Goal: Task Accomplishment & Management: Manage account settings

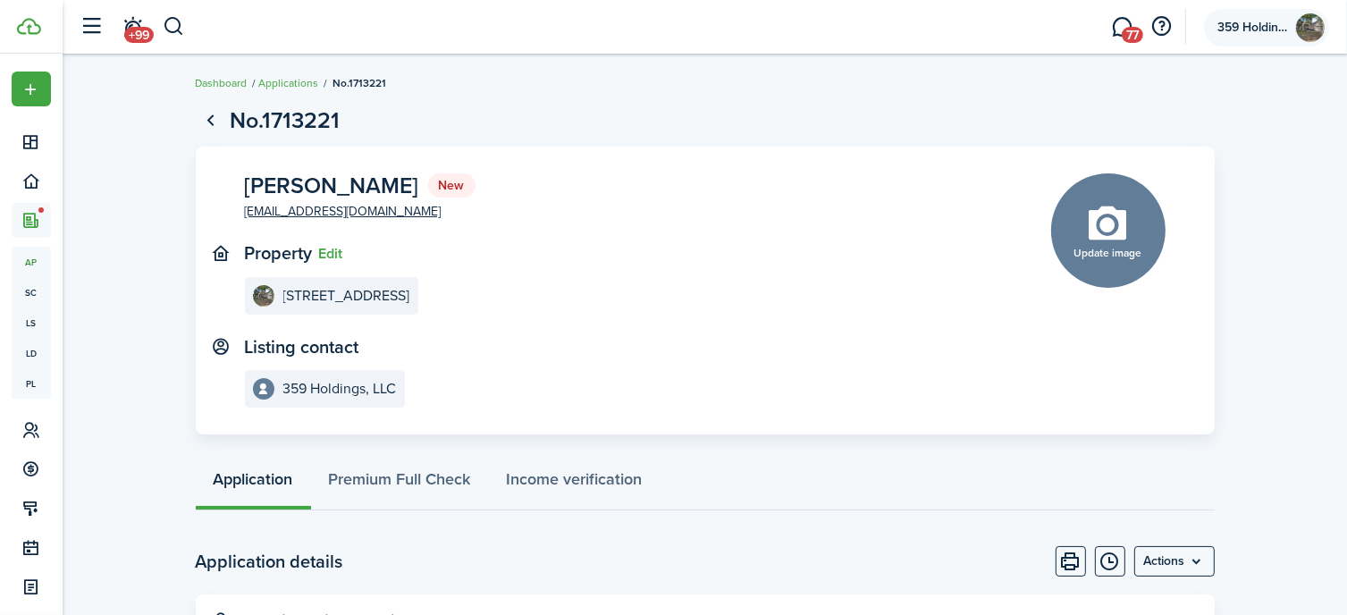
click at [1255, 23] on span "359 Holdings, LLC" at bounding box center [1252, 27] width 71 height 13
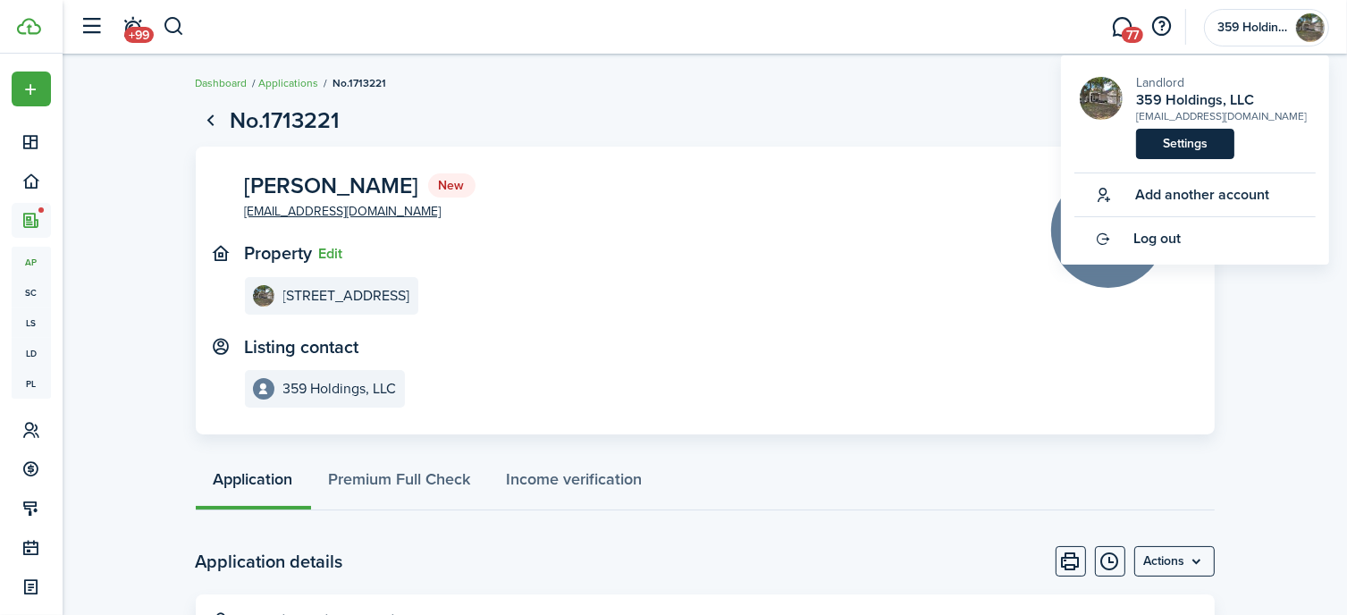
click at [1189, 142] on link "Settings" at bounding box center [1185, 144] width 98 height 30
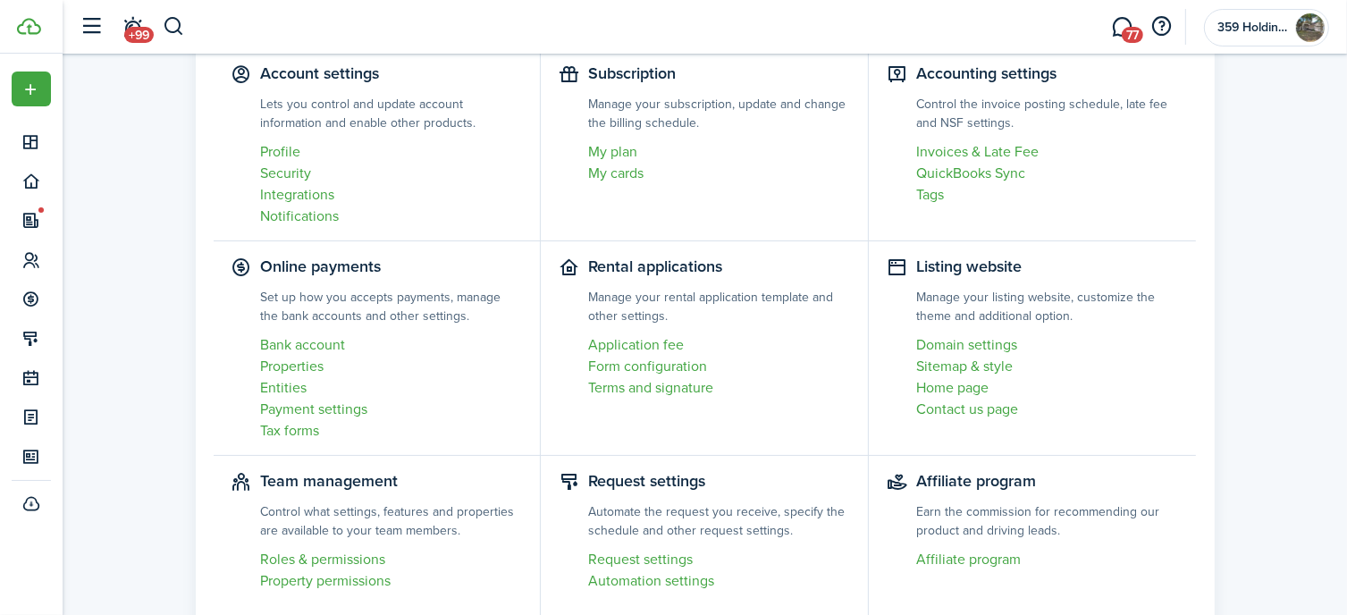
scroll to position [157, 0]
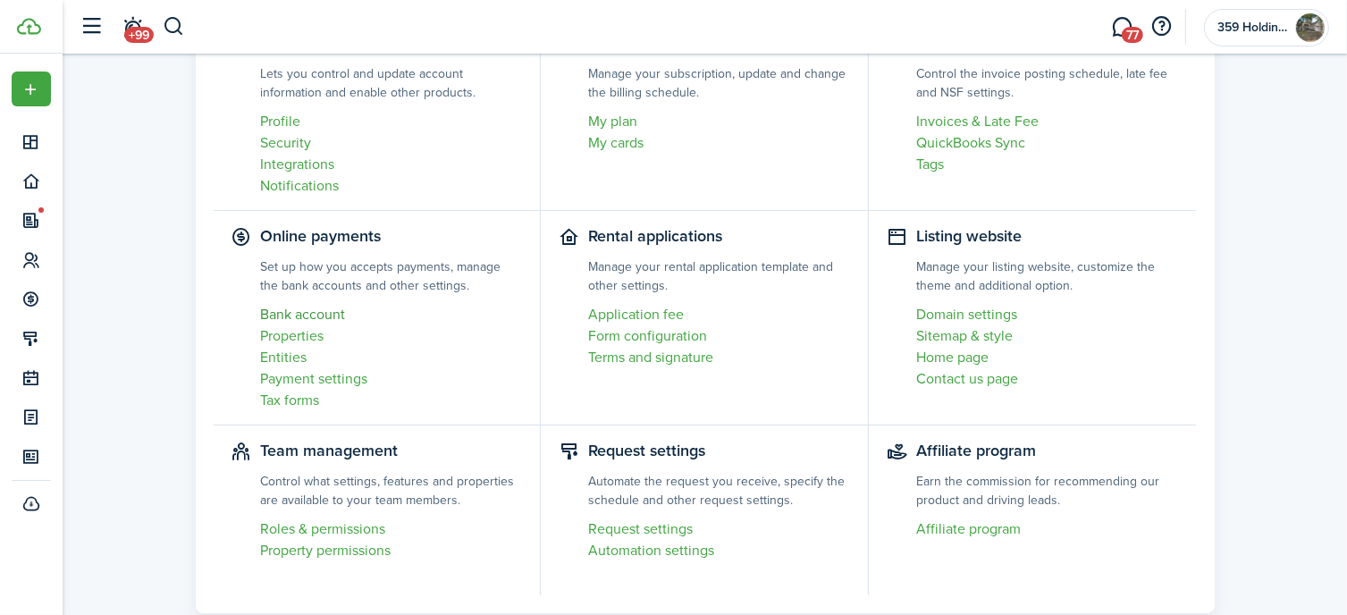
click at [315, 311] on link "Bank account" at bounding box center [392, 314] width 262 height 21
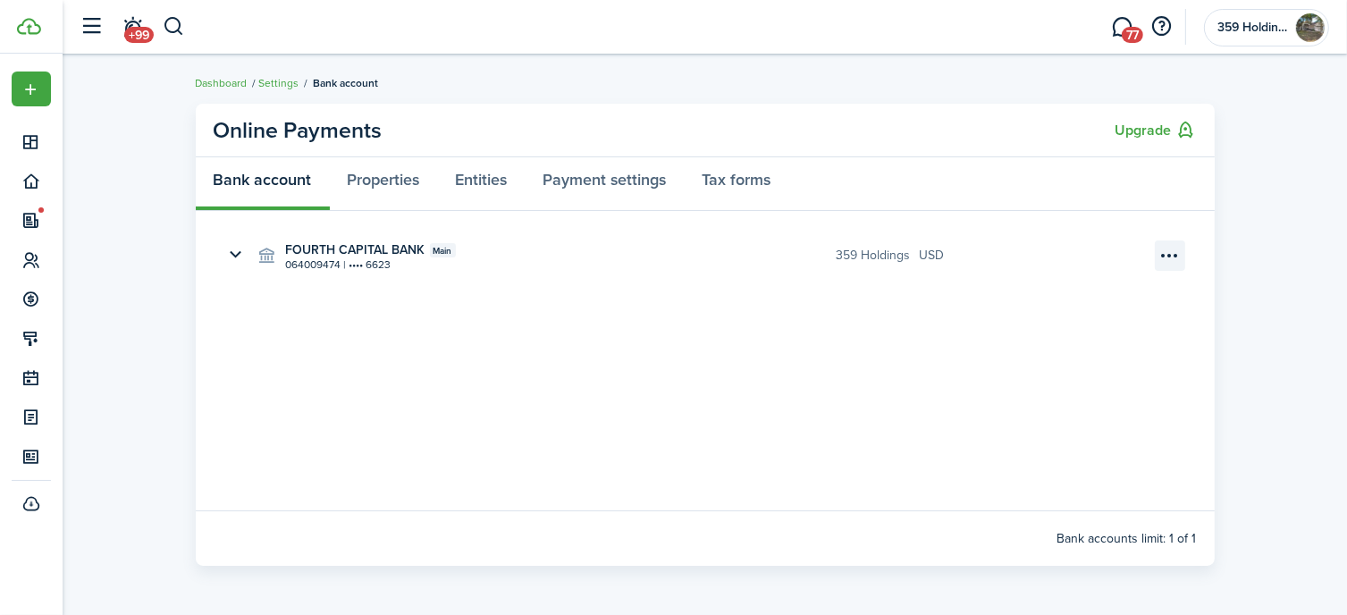
click at [1172, 255] on menu-btn-icon "Open menu" at bounding box center [1170, 255] width 30 height 30
click at [1059, 325] on button "Delete" at bounding box center [1107, 326] width 156 height 30
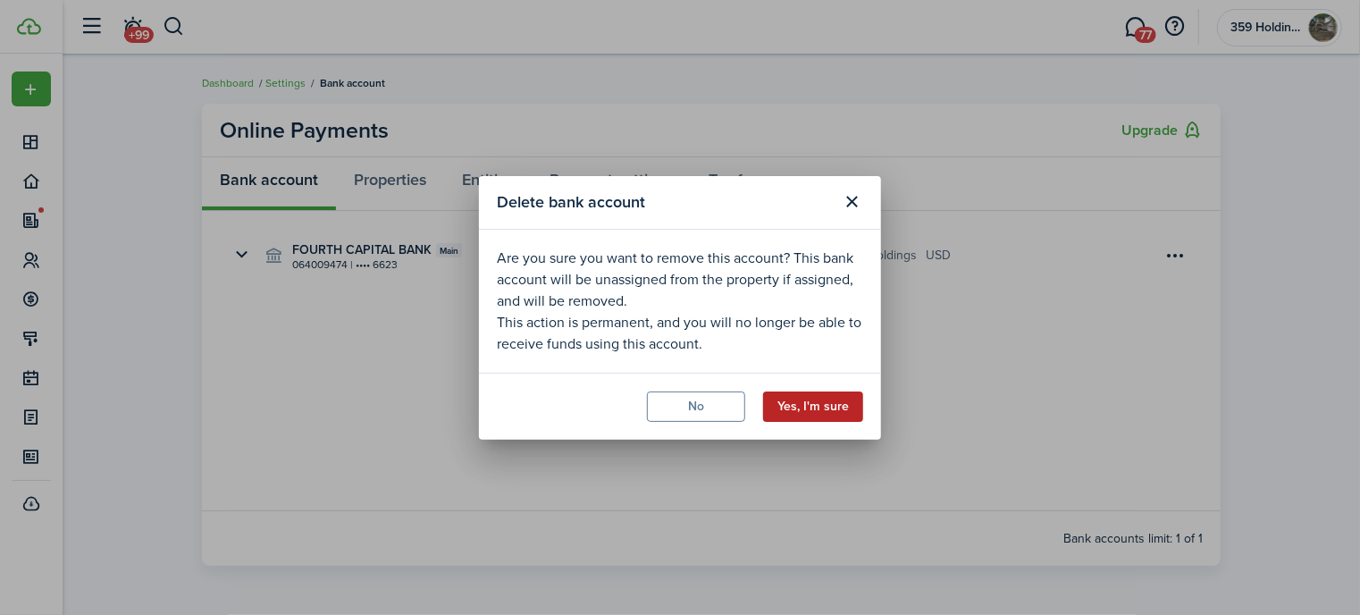
click at [811, 410] on button "Yes, I'm sure" at bounding box center [813, 406] width 100 height 30
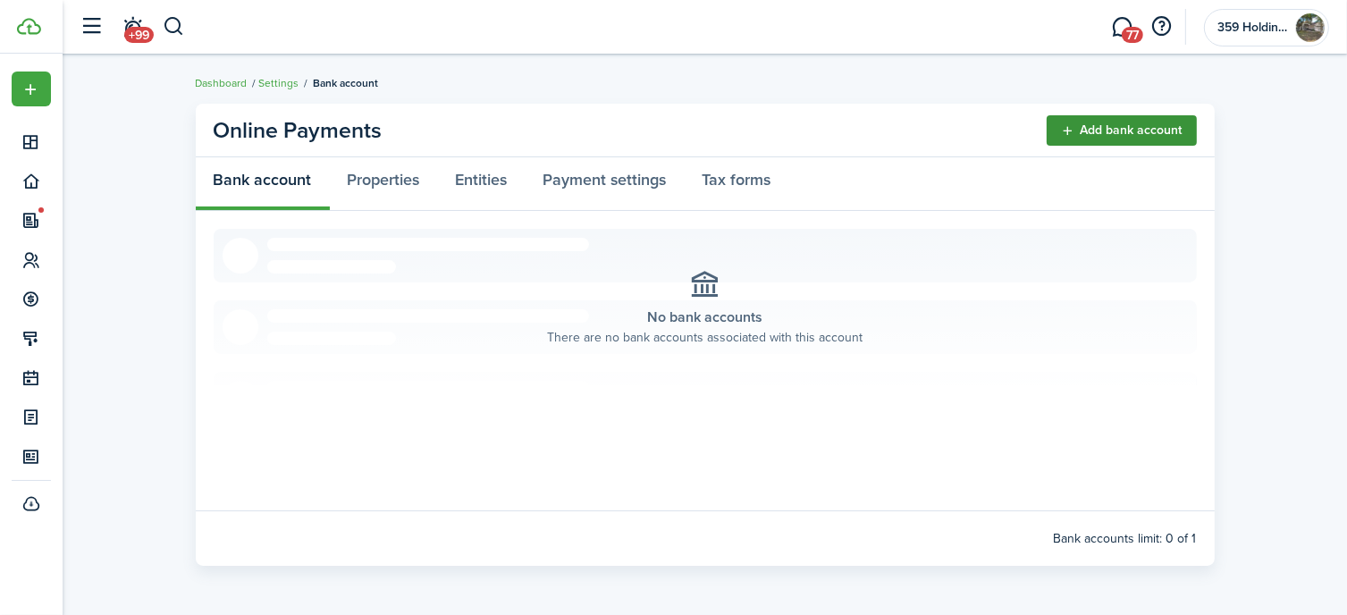
click at [1105, 128] on button "Add bank account" at bounding box center [1121, 130] width 150 height 30
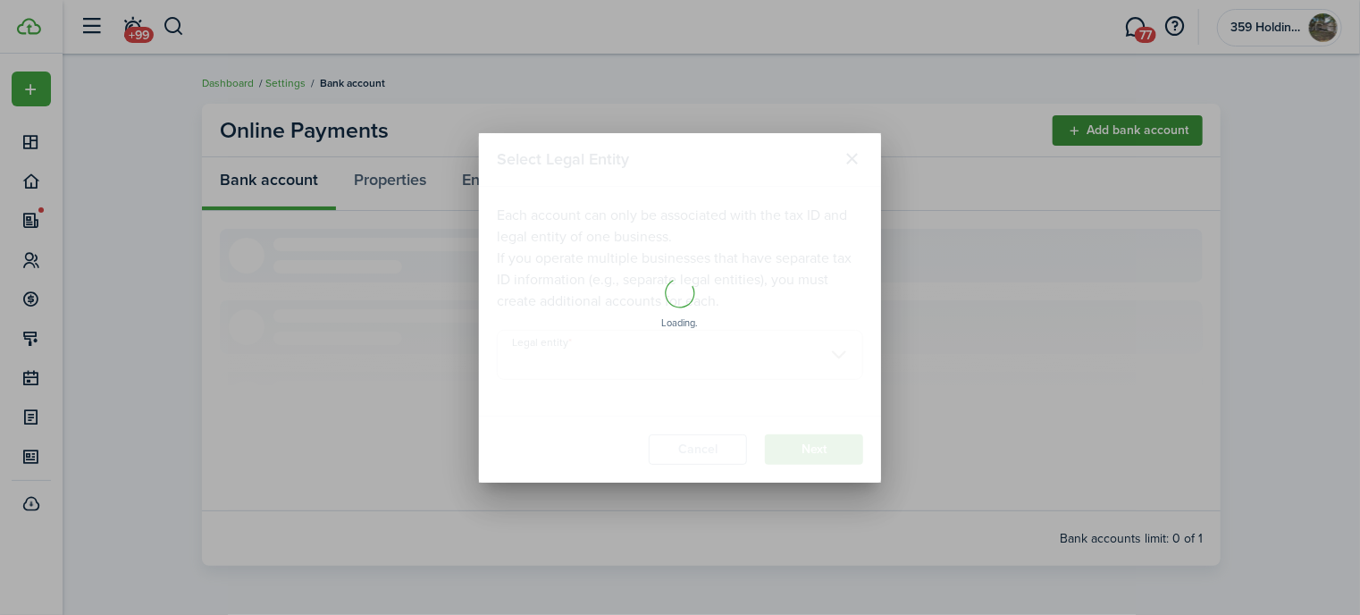
type input "359 Holdings, LLC"
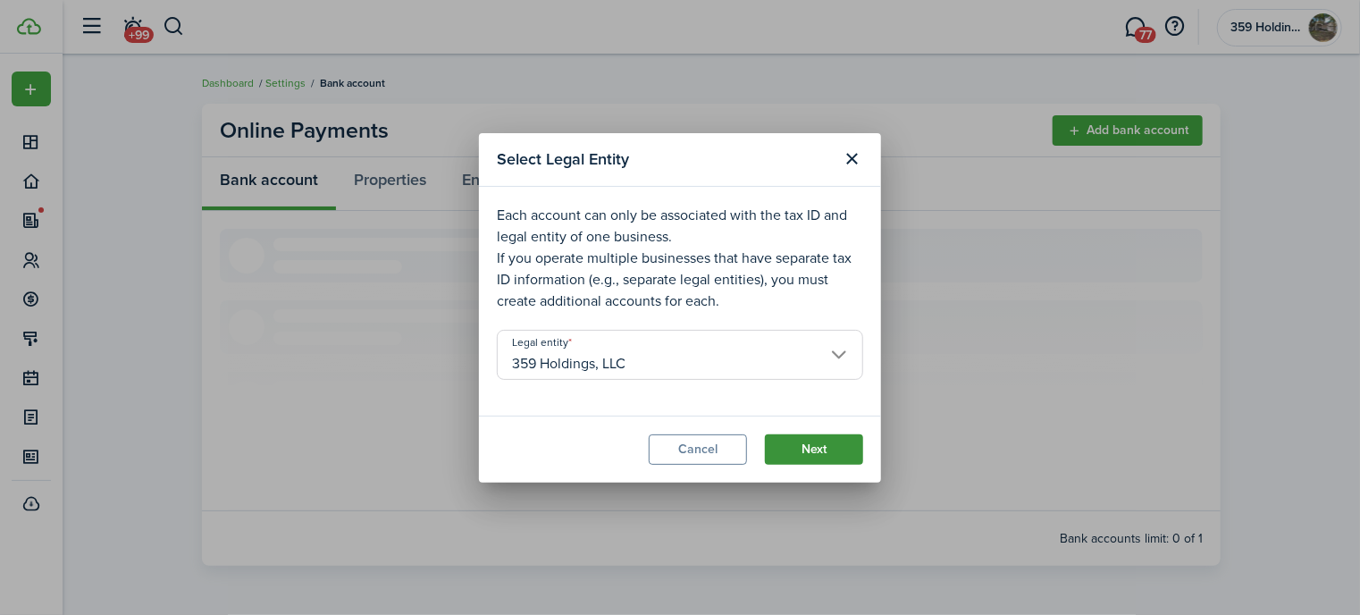
click at [808, 448] on button "Next" at bounding box center [814, 449] width 98 height 30
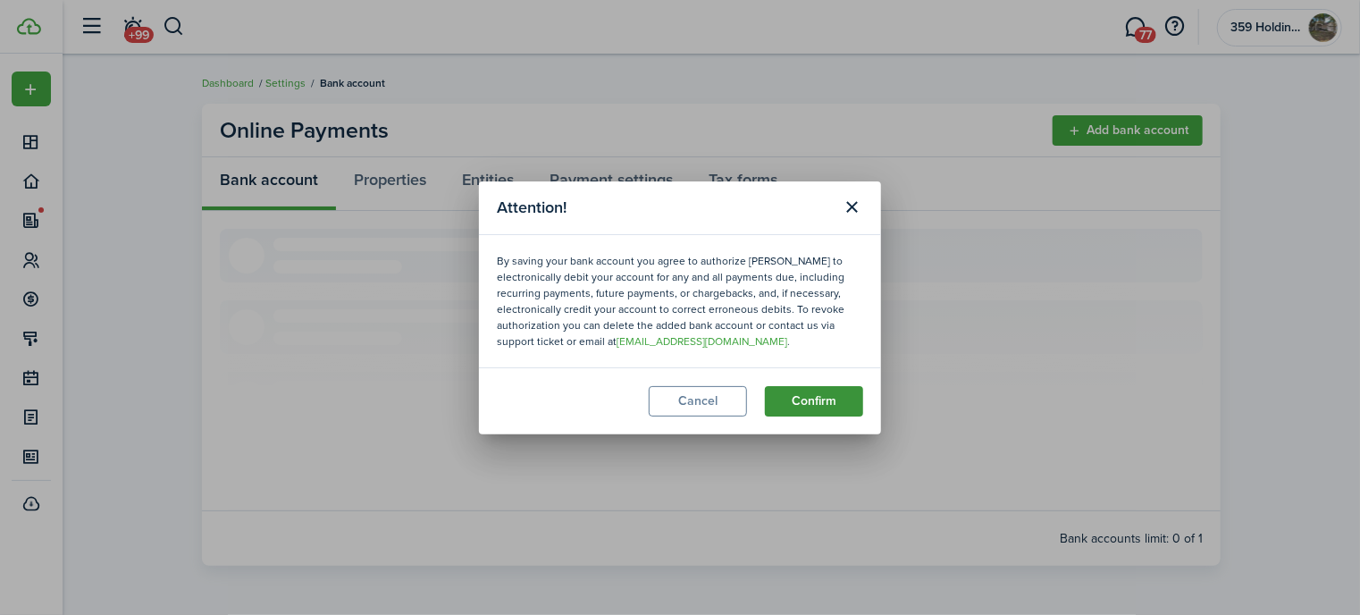
click at [815, 392] on button "Confirm" at bounding box center [814, 401] width 98 height 30
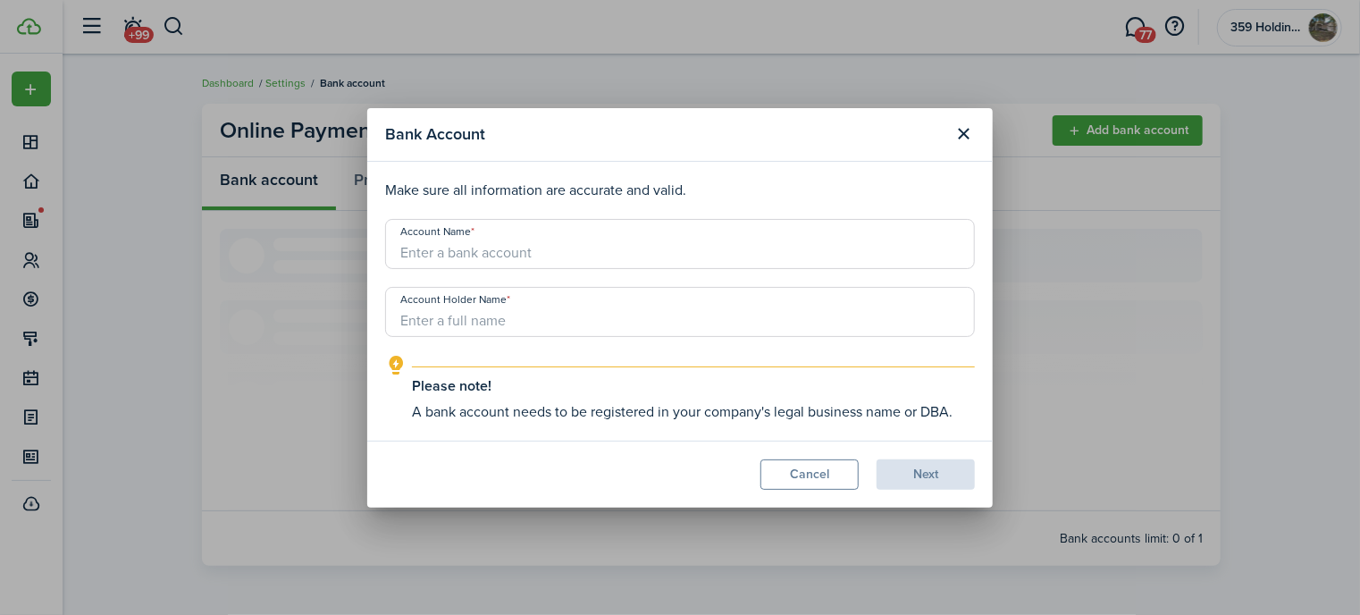
click at [631, 254] on input "Account Name" at bounding box center [680, 244] width 590 height 50
type input "359 Holdings"
click at [561, 324] on input "Account Holder Name" at bounding box center [680, 312] width 590 height 50
type input "D"
type input "359 Holdings"
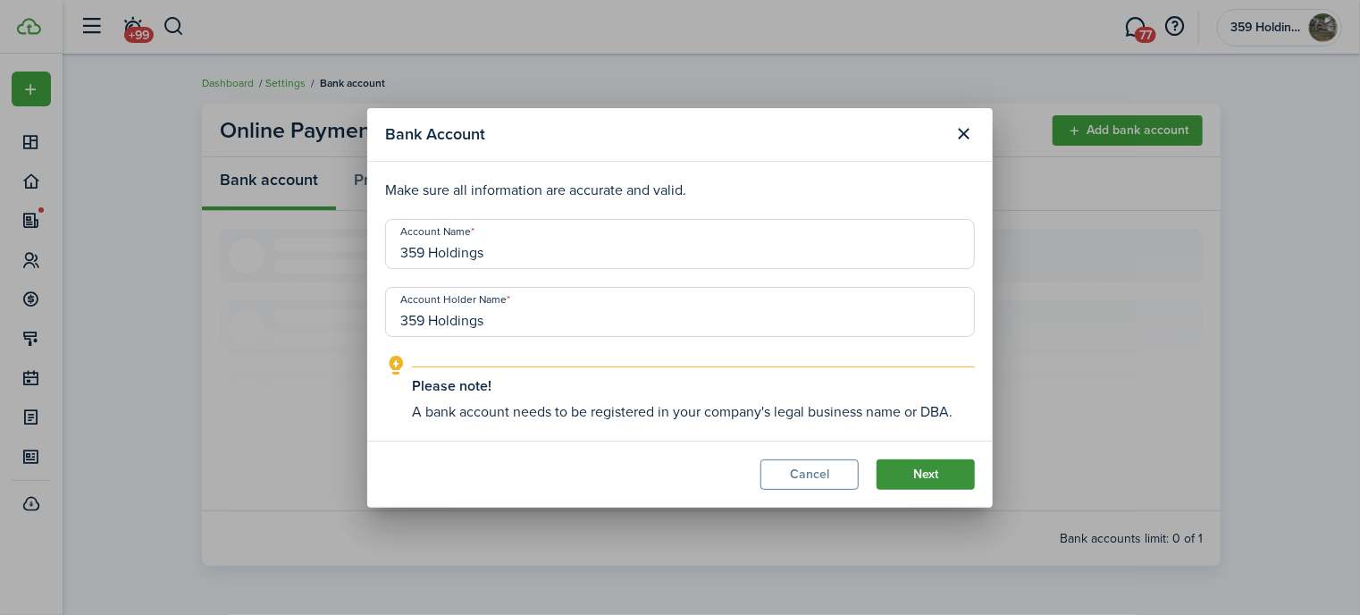
click at [911, 475] on button "Next" at bounding box center [926, 474] width 98 height 30
click at [932, 470] on button "Next" at bounding box center [926, 474] width 98 height 30
click at [928, 469] on button "Next" at bounding box center [926, 474] width 98 height 30
click at [395, 364] on icon "outline" at bounding box center [396, 365] width 22 height 21
click at [918, 471] on button "Next" at bounding box center [926, 474] width 98 height 30
